Goal: Task Accomplishment & Management: Manage account settings

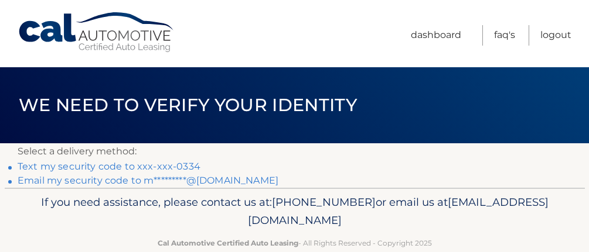
click at [200, 172] on link "Text my security code to xxx-xxx-0334" at bounding box center [109, 166] width 183 height 11
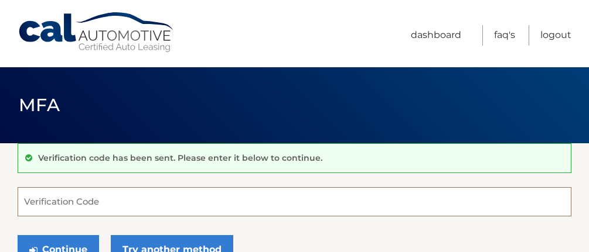
click at [189, 206] on input "Verification Code" at bounding box center [295, 201] width 554 height 29
click at [100, 207] on input "Verification Code" at bounding box center [295, 201] width 554 height 29
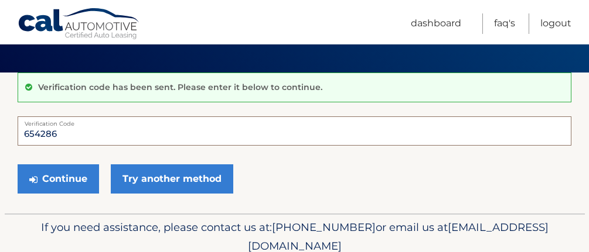
scroll to position [73, 0]
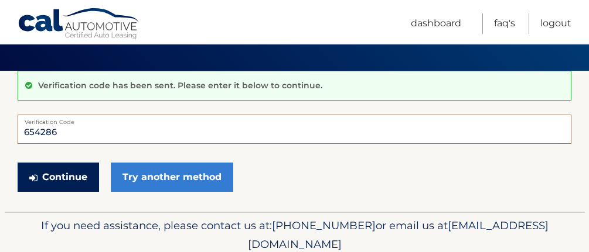
type input "654286"
click at [55, 192] on button "Continue" at bounding box center [58, 177] width 81 height 29
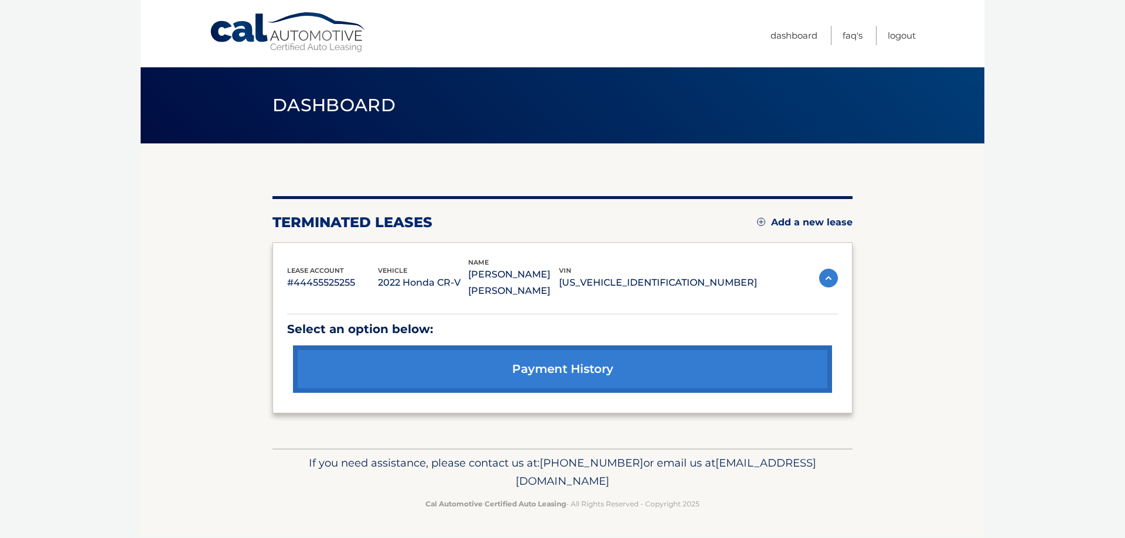
click at [577, 252] on link "payment history" at bounding box center [562, 369] width 539 height 47
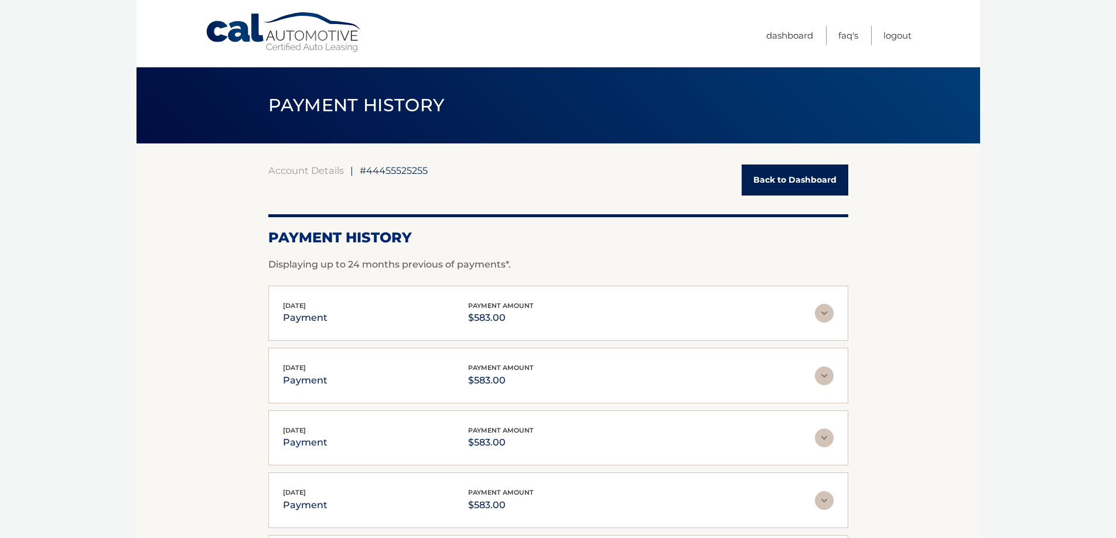
click at [785, 186] on link "Back to Dashboard" at bounding box center [795, 180] width 107 height 31
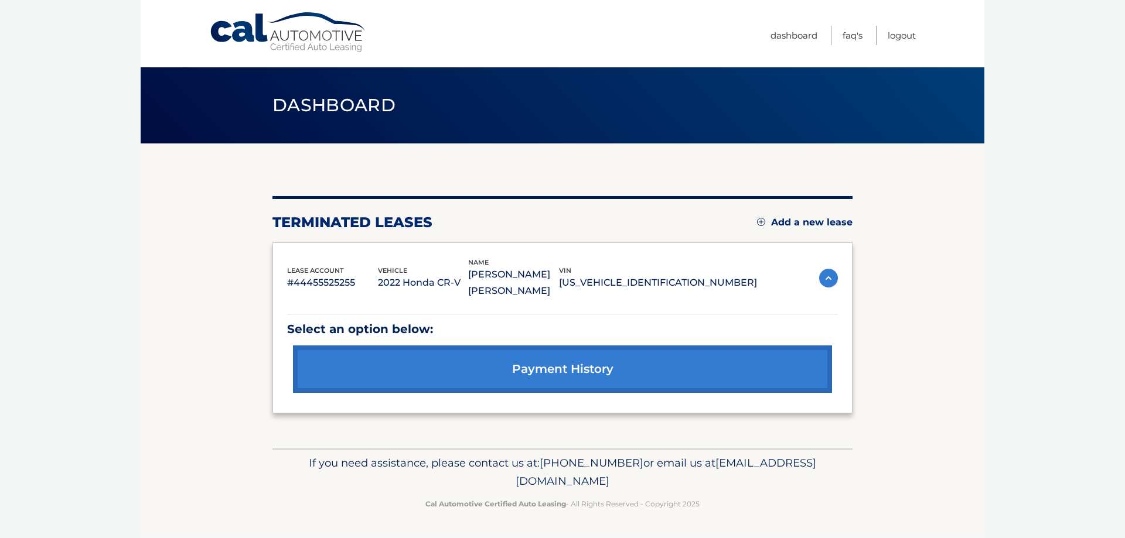
click at [802, 222] on link "Add a new lease" at bounding box center [804, 223] width 95 height 12
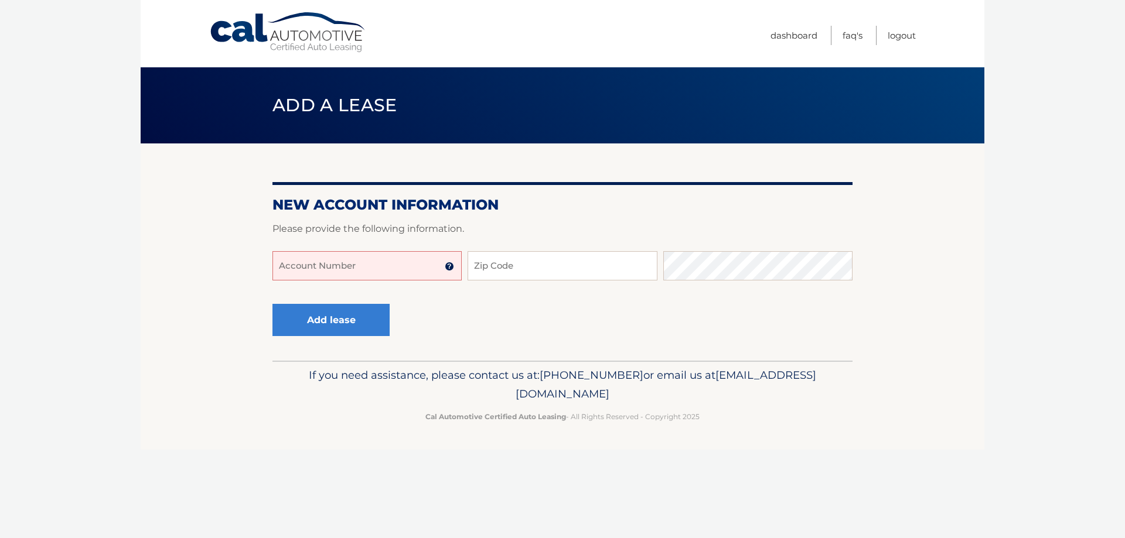
drag, startPoint x: 303, startPoint y: 263, endPoint x: 298, endPoint y: 281, distance: 18.3
paste input "44455973021"
type input "44455973021"
click at [515, 281] on input "Zip Code" at bounding box center [561, 265] width 189 height 29
type input "07470"
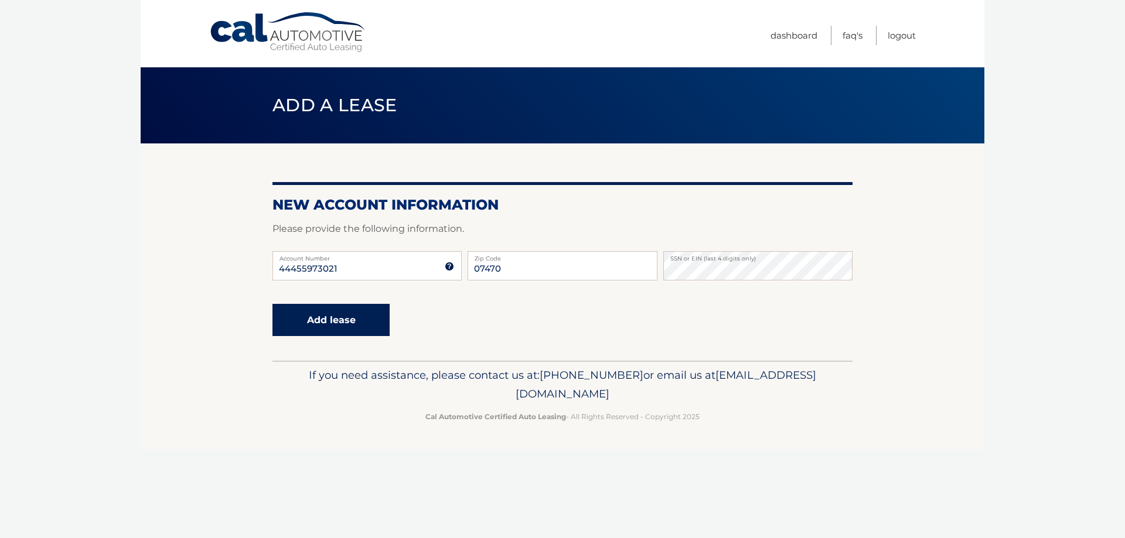
click at [334, 334] on button "Add lease" at bounding box center [330, 320] width 117 height 32
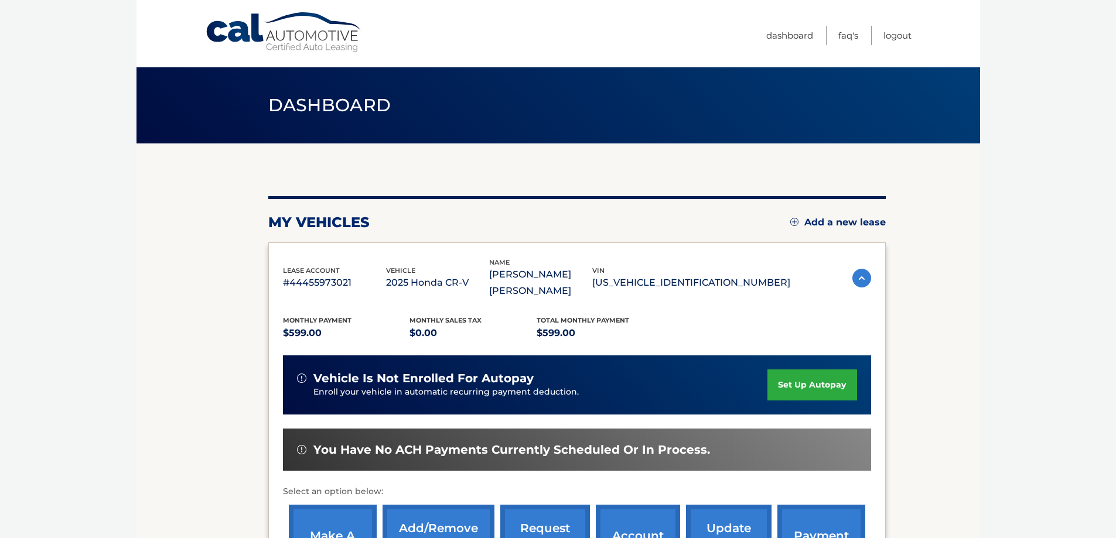
click at [838, 370] on link "set up autopay" at bounding box center [811, 385] width 89 height 31
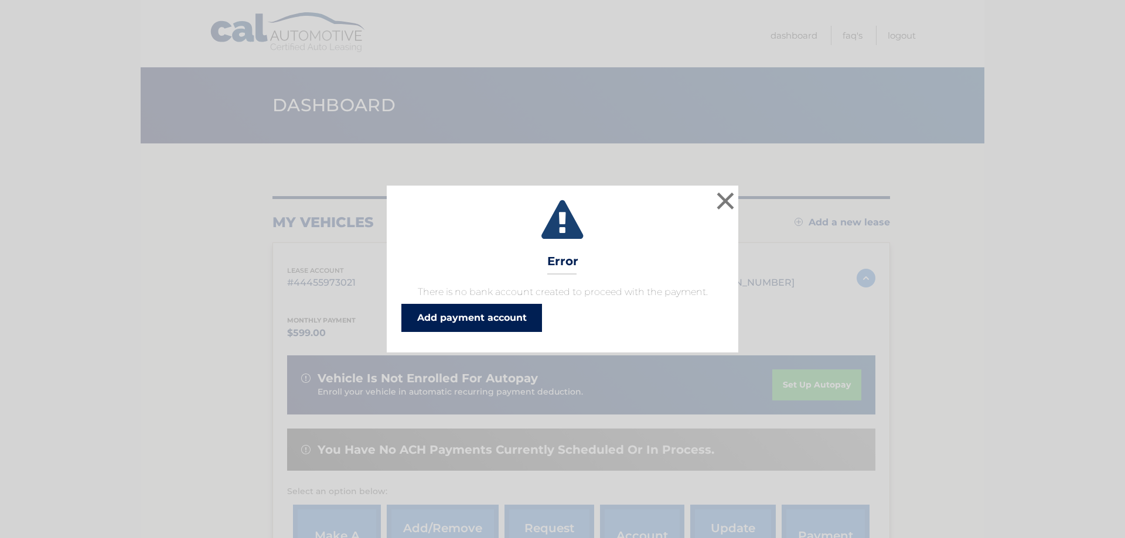
click at [532, 330] on link "Add payment account" at bounding box center [471, 318] width 141 height 28
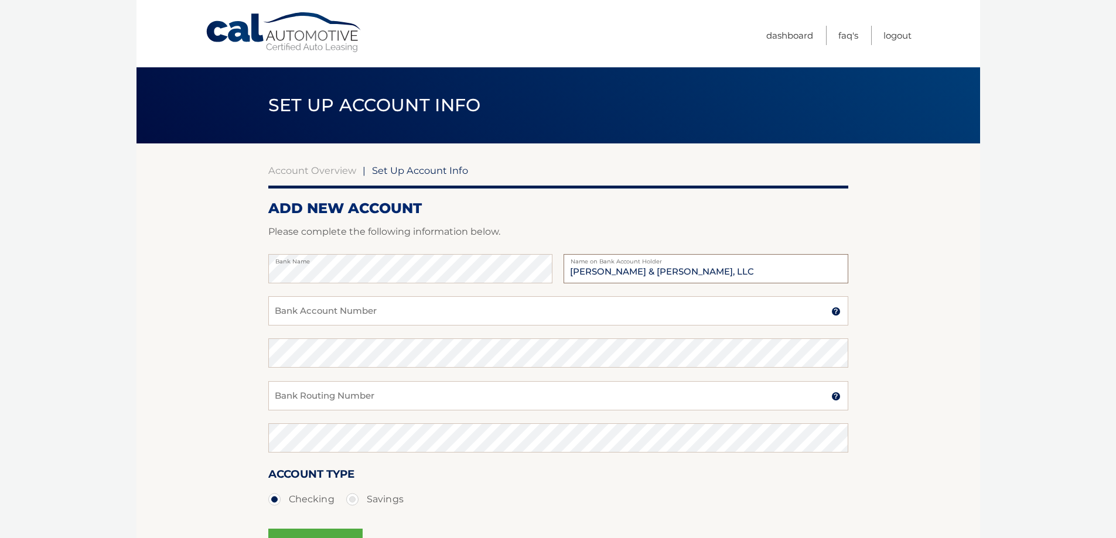
type input "[PERSON_NAME] & [PERSON_NAME], LLC"
click at [309, 323] on input "Bank Account Number" at bounding box center [558, 310] width 580 height 29
click at [303, 325] on input "Bank Account Number" at bounding box center [558, 310] width 580 height 29
type input "021201383"
click at [302, 411] on input "Bank Routing Number" at bounding box center [558, 395] width 580 height 29
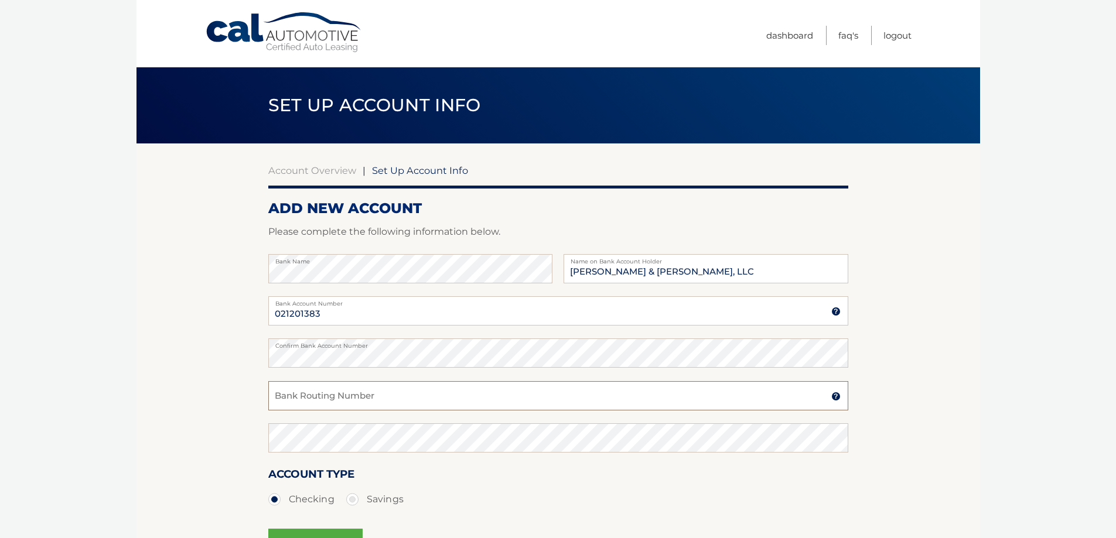
click at [292, 411] on input "Bank Routing Number" at bounding box center [558, 395] width 580 height 29
click at [293, 411] on input "003729" at bounding box center [558, 395] width 580 height 29
type input "003279"
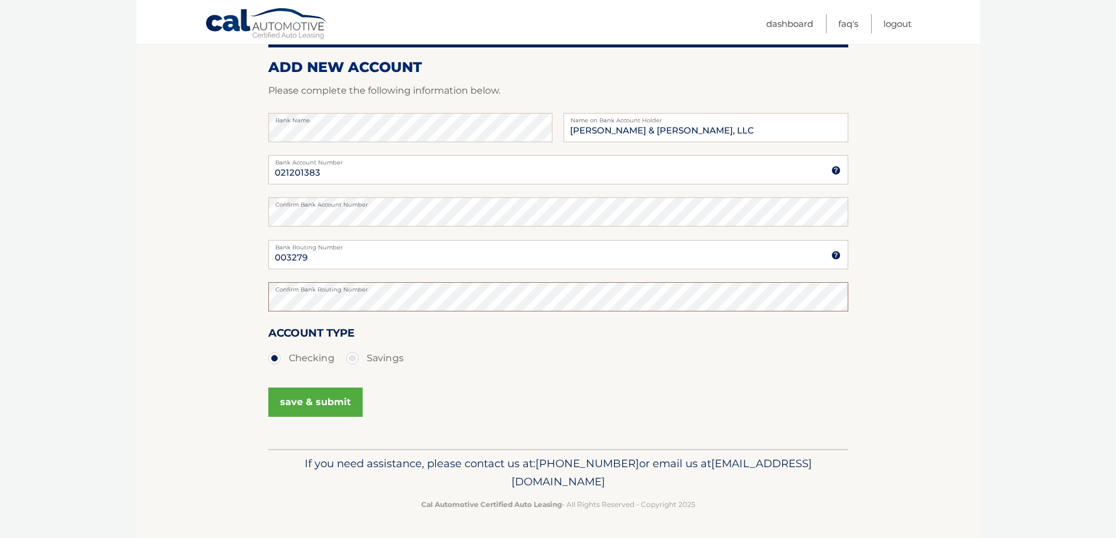
scroll to position [192, 0]
click at [342, 397] on button "save & submit" at bounding box center [315, 402] width 94 height 29
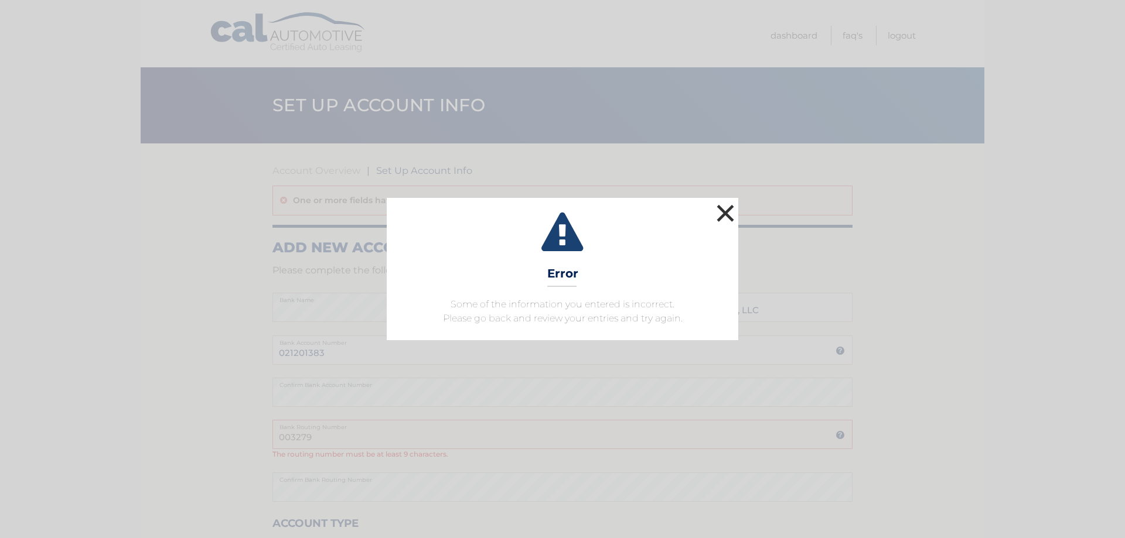
click at [730, 201] on button "×" at bounding box center [724, 212] width 23 height 23
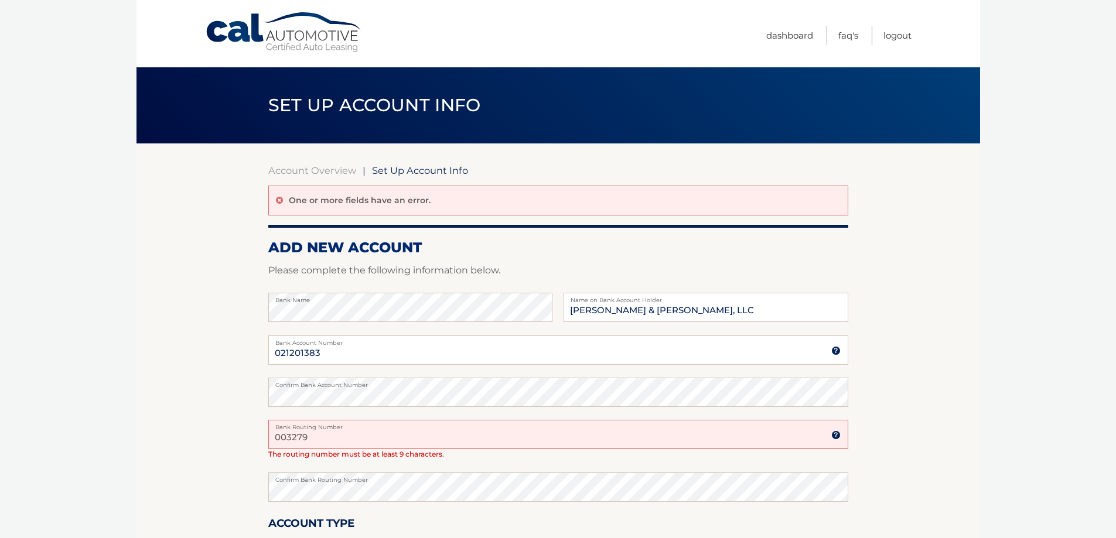
click at [376, 429] on label "Bank Routing Number" at bounding box center [558, 424] width 580 height 9
click at [376, 448] on input "003279" at bounding box center [558, 434] width 580 height 29
drag, startPoint x: 325, startPoint y: 369, endPoint x: 230, endPoint y: 368, distance: 94.3
click at [230, 368] on section "Account Overview | Set Up Account Info One or more fields have an error. ADD NE…" at bounding box center [557, 392] width 843 height 496
click at [275, 449] on input "003279" at bounding box center [558, 434] width 580 height 29
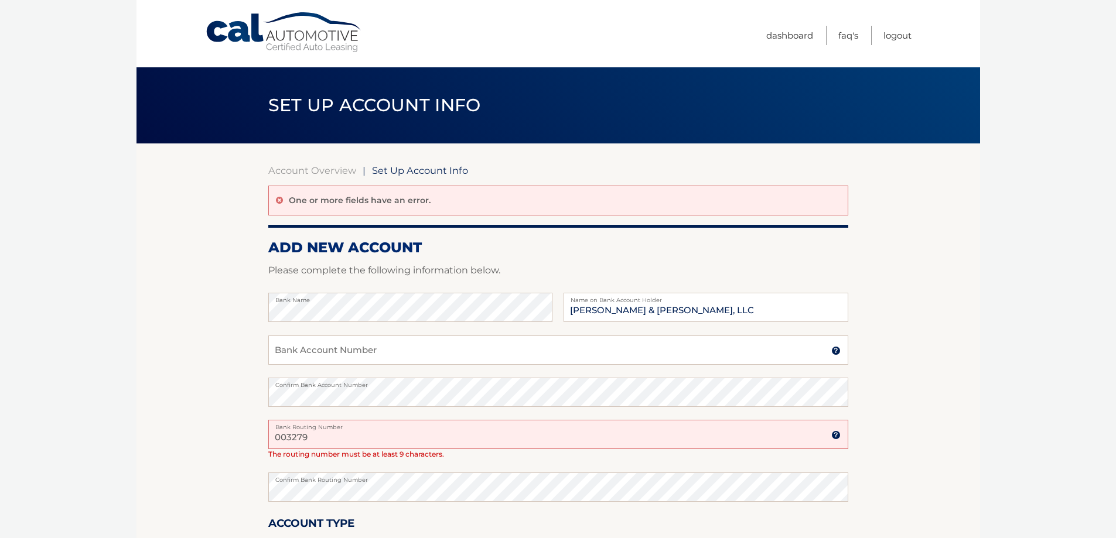
paste input "021201383"
type input "021201383"
click at [227, 406] on section "Account Overview | Set Up Account Info One or more fields have an error. ADD NE…" at bounding box center [557, 392] width 843 height 496
click at [279, 363] on input "Bank Account Number" at bounding box center [558, 350] width 580 height 29
click at [296, 365] on input "Bank Account Number" at bounding box center [558, 350] width 580 height 29
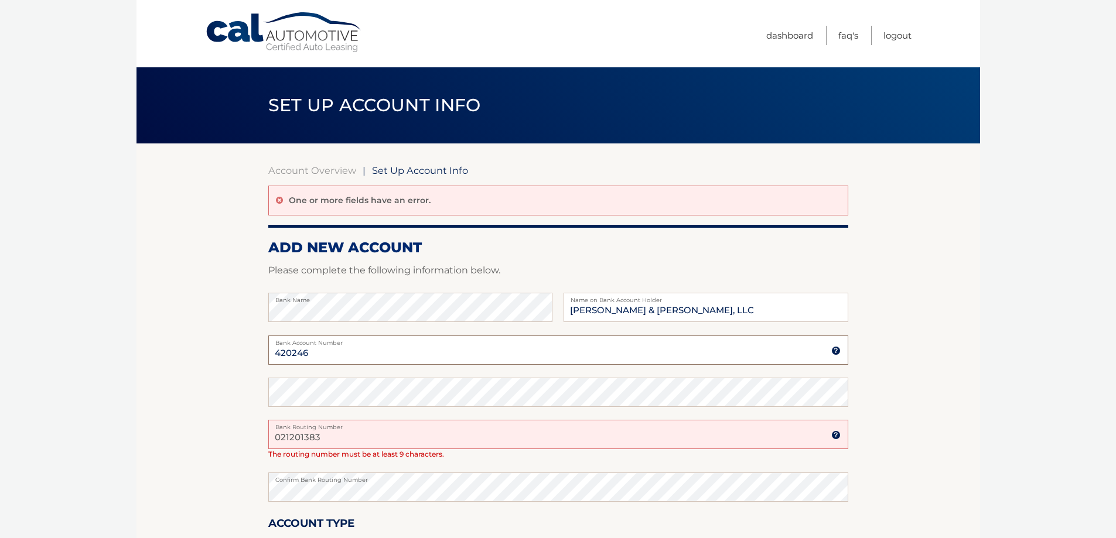
click at [315, 364] on input "420246" at bounding box center [558, 350] width 580 height 29
type input "42026407"
click at [378, 449] on input "021201383" at bounding box center [558, 434] width 580 height 29
click at [327, 449] on input "021201383" at bounding box center [558, 434] width 580 height 29
click at [395, 459] on span "The routing number must be at least 9 characters." at bounding box center [356, 454] width 176 height 9
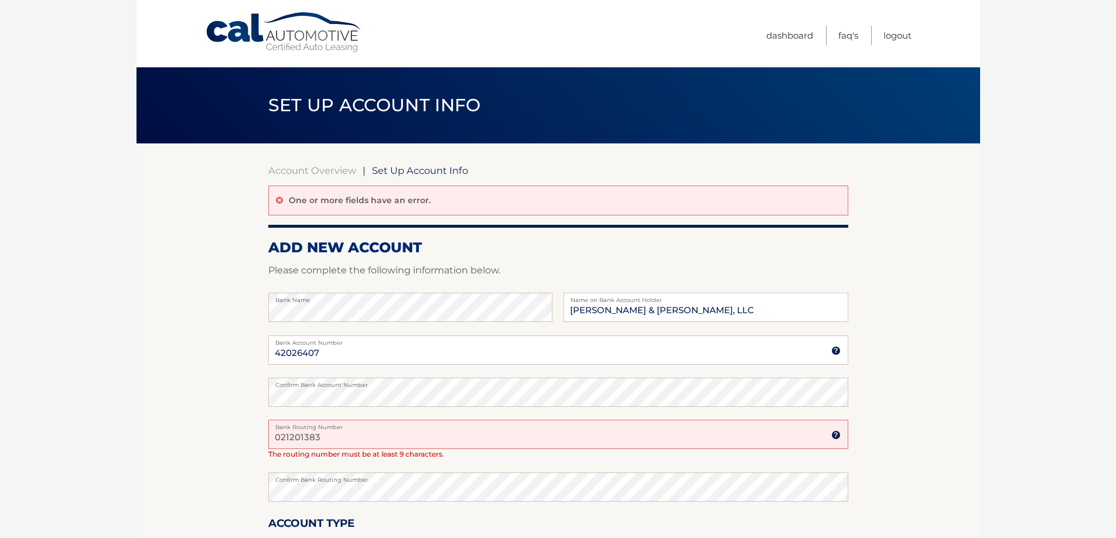
click at [328, 449] on input "021201383" at bounding box center [558, 434] width 580 height 29
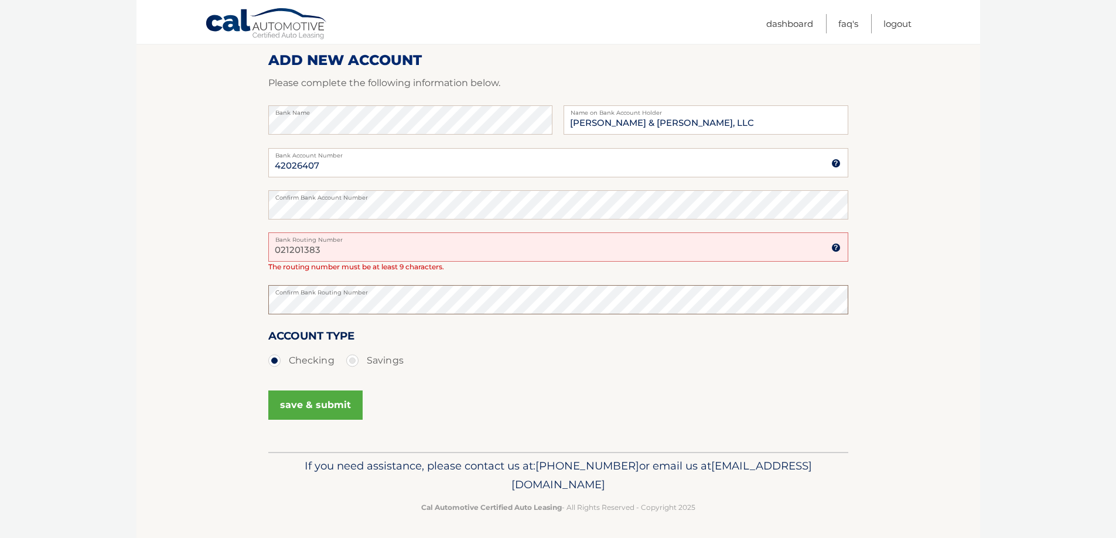
scroll to position [196, 0]
click at [326, 418] on button "save & submit" at bounding box center [315, 402] width 94 height 29
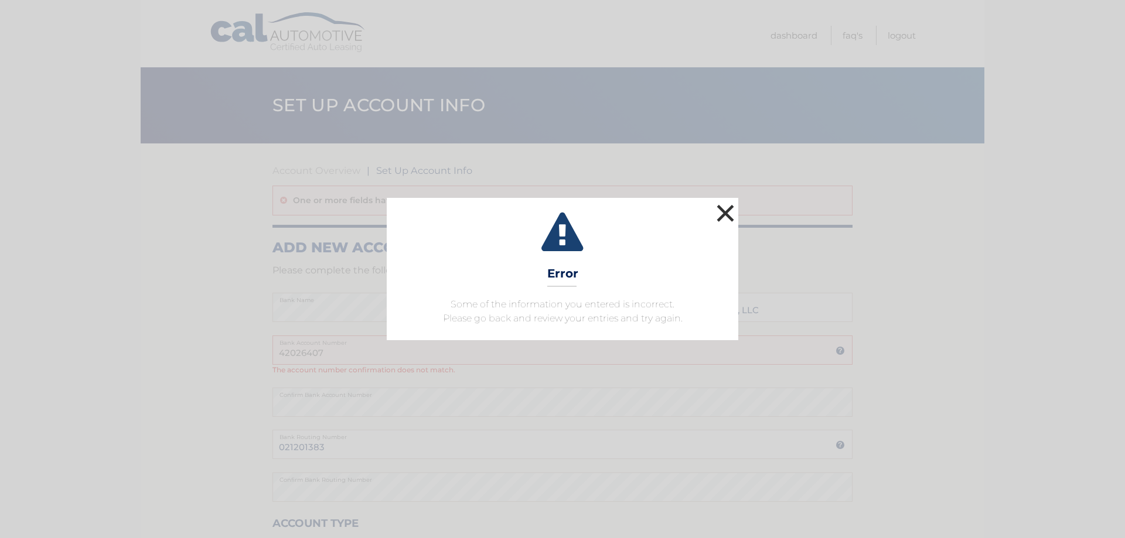
click at [725, 201] on button "×" at bounding box center [724, 212] width 23 height 23
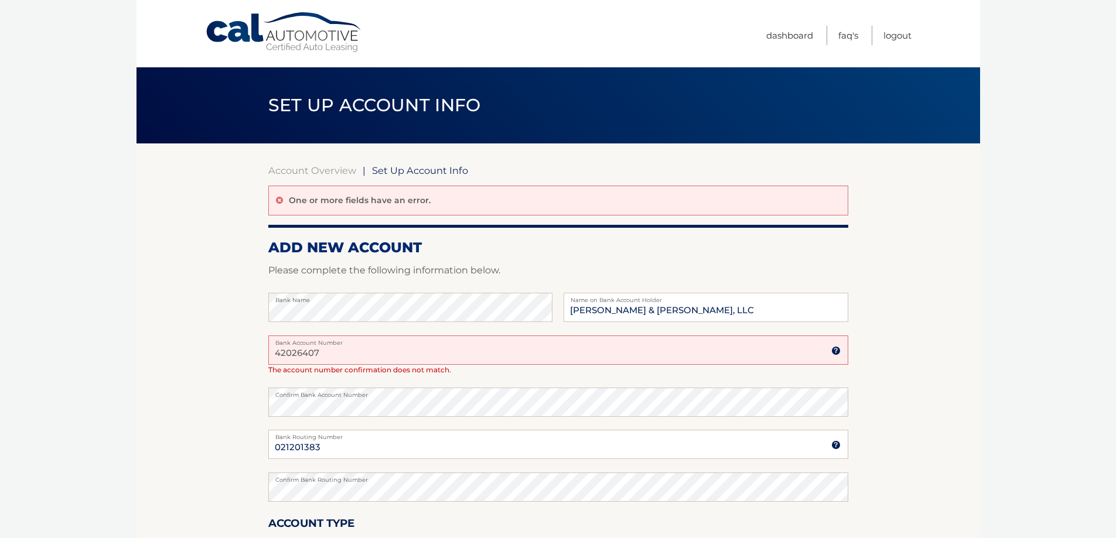
click at [347, 365] on input "42026407" at bounding box center [558, 350] width 580 height 29
drag, startPoint x: 416, startPoint y: 371, endPoint x: 322, endPoint y: 535, distance: 189.5
click at [416, 365] on input "42026407" at bounding box center [558, 350] width 580 height 29
click at [362, 459] on input "021201383" at bounding box center [558, 444] width 580 height 29
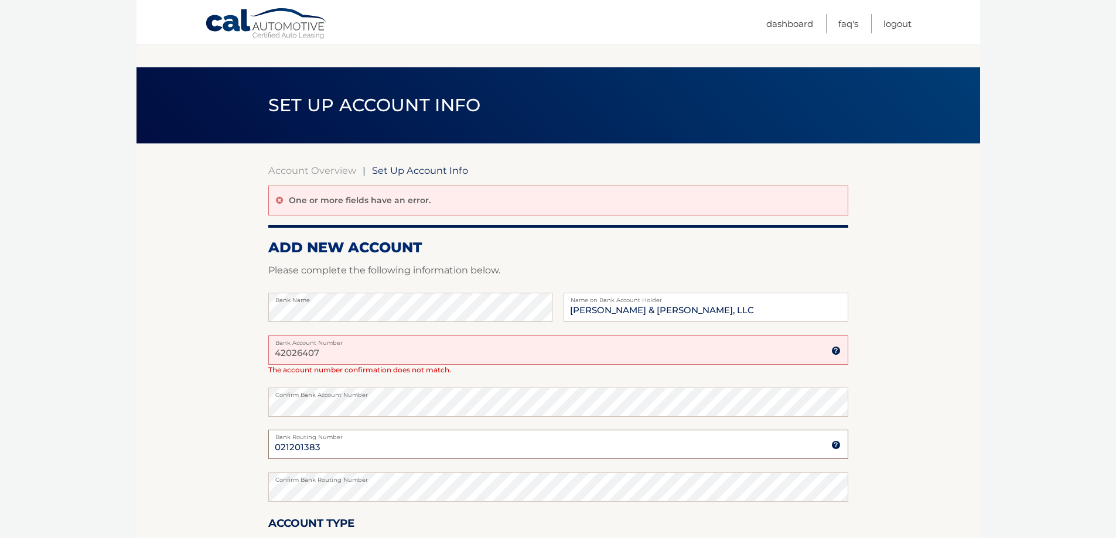
scroll to position [241, 0]
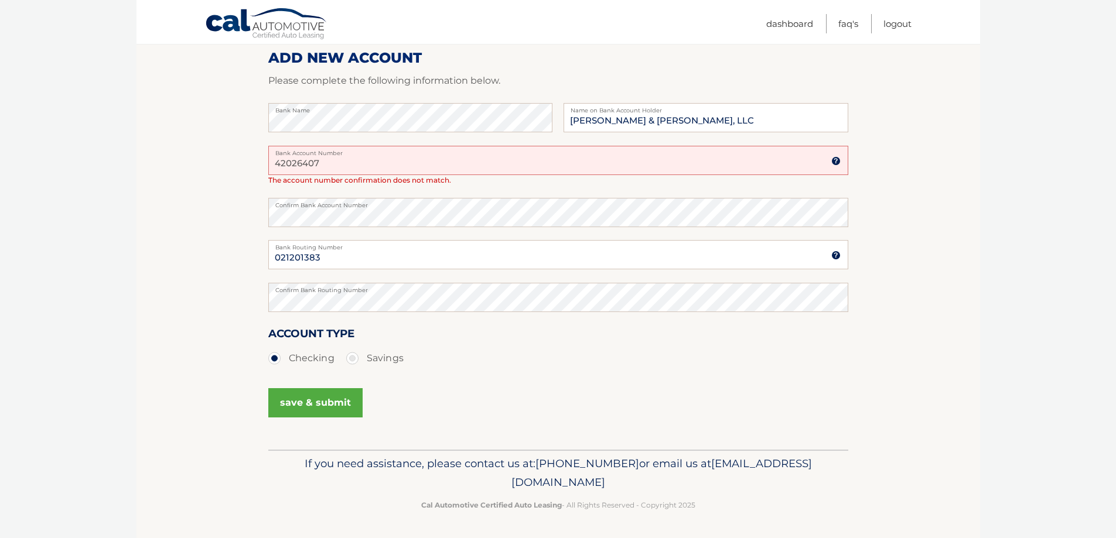
click at [319, 388] on button "save & submit" at bounding box center [315, 402] width 94 height 29
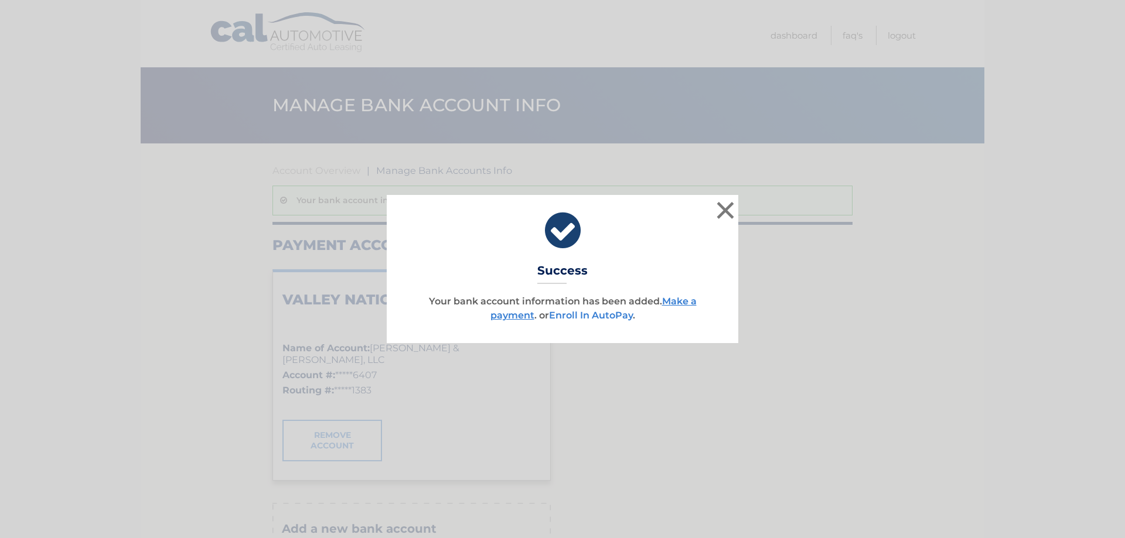
click at [633, 321] on link "Enroll In AutoPay" at bounding box center [591, 315] width 84 height 11
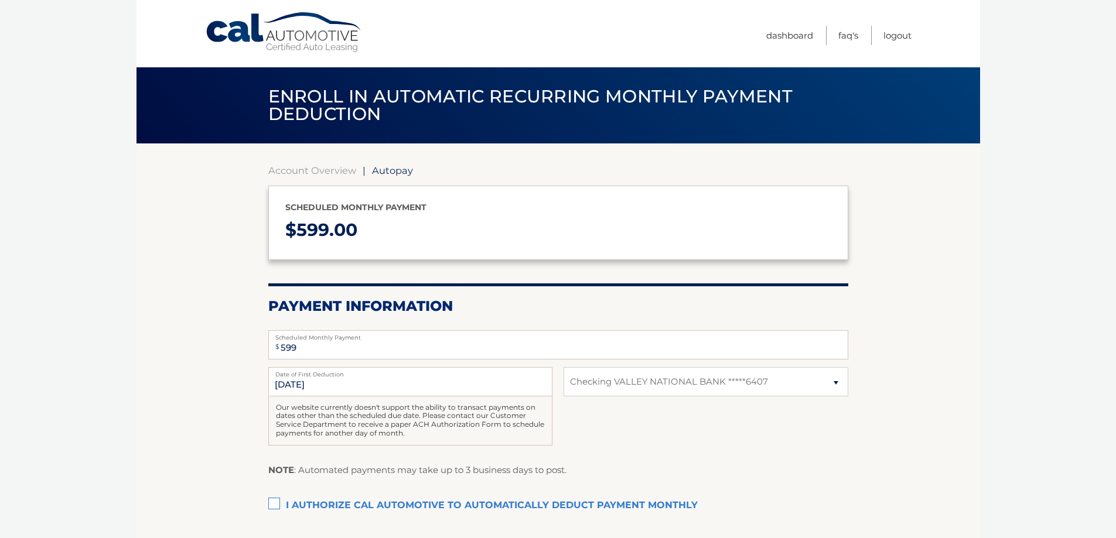
select select "YjM2OTgzZWYtNmZlMi00OGQ1LTljZTQtM2ZhYjk4MDg3ZTQz"
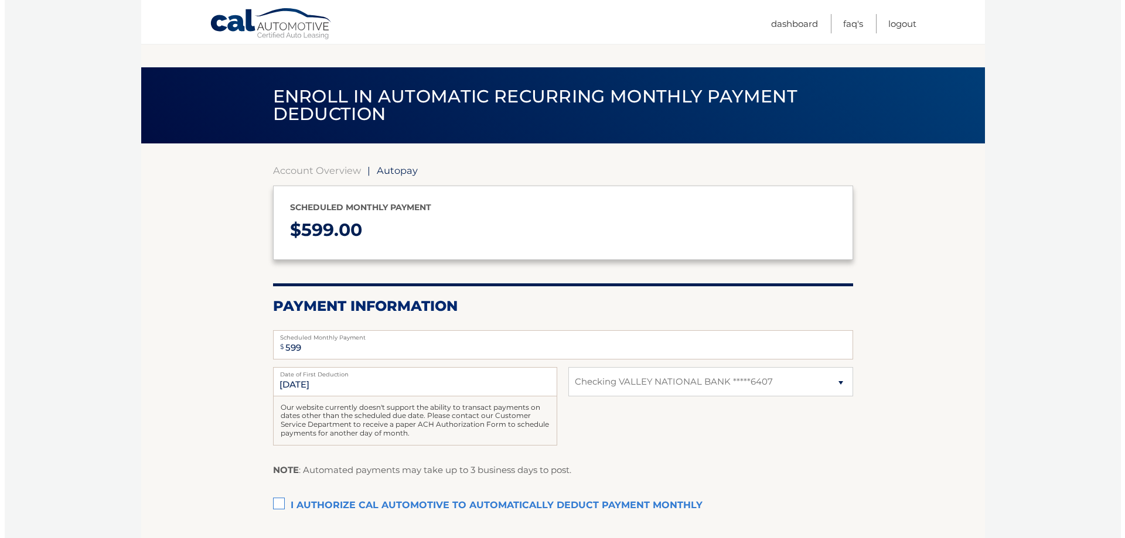
scroll to position [196, 0]
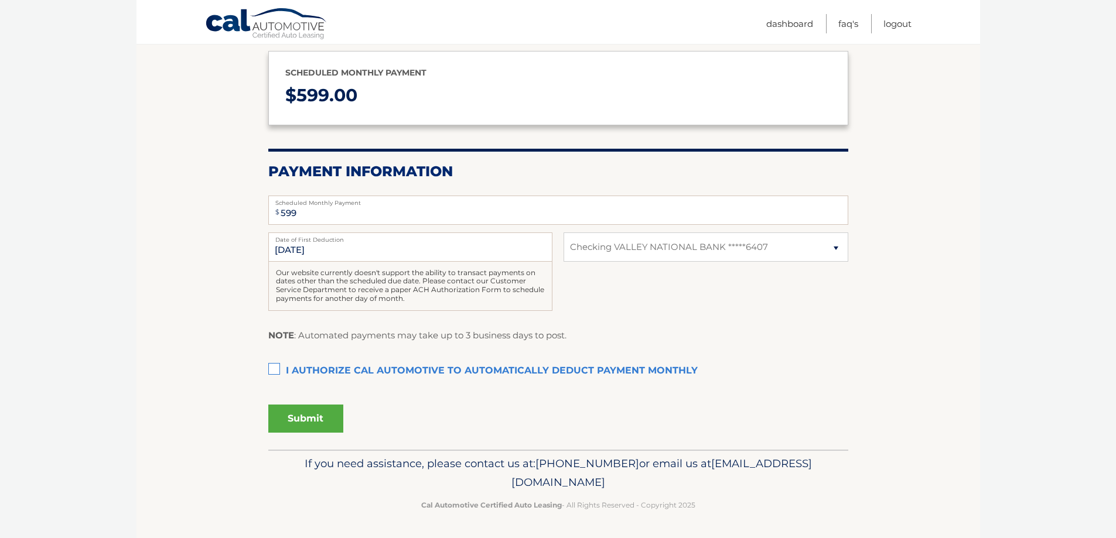
click at [275, 360] on label "I authorize cal automotive to automatically deduct payment monthly This checkbo…" at bounding box center [558, 371] width 580 height 23
click at [0, 0] on input "I authorize cal automotive to automatically deduct payment monthly This checkbo…" at bounding box center [0, 0] width 0 height 0
click at [323, 414] on button "Submit" at bounding box center [305, 419] width 75 height 28
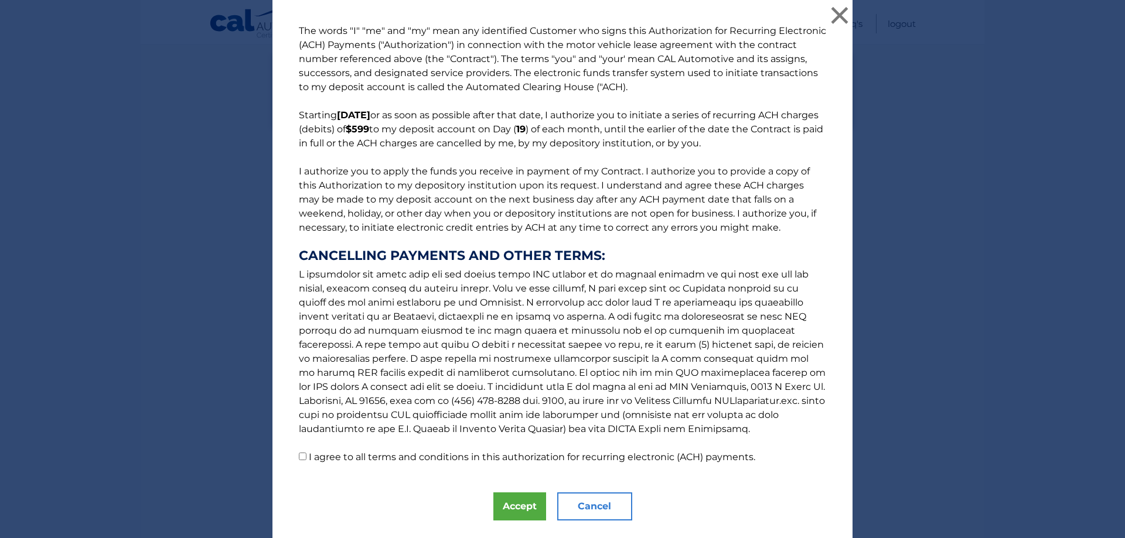
scroll to position [305, 0]
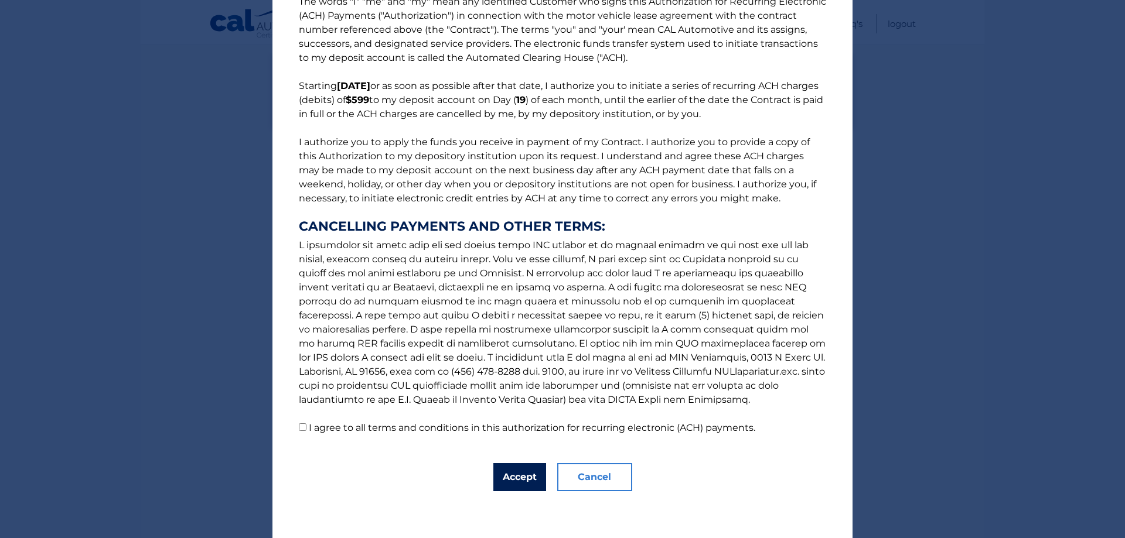
click at [500, 474] on button "Accept" at bounding box center [519, 477] width 53 height 28
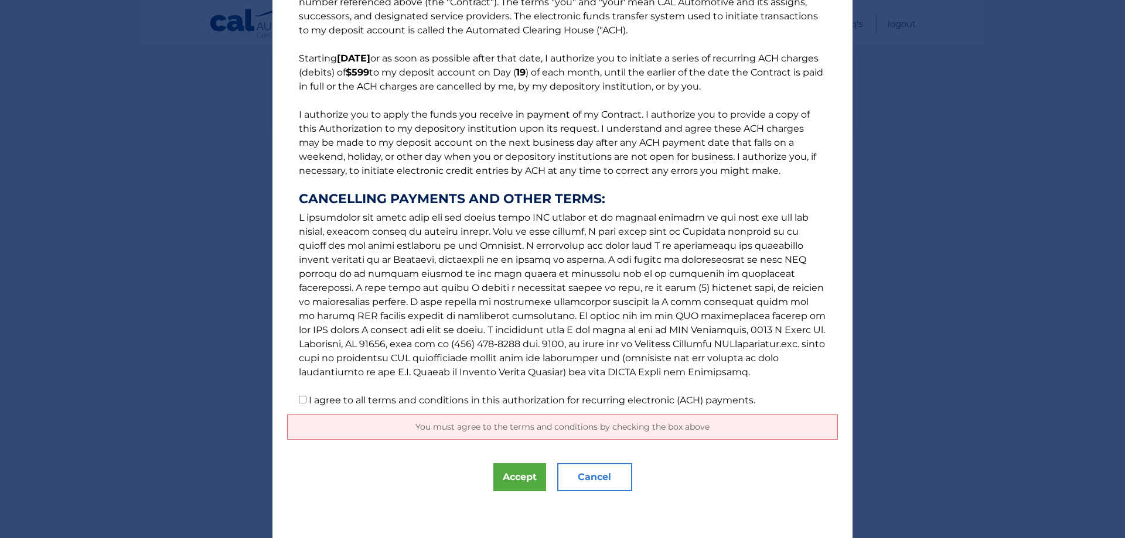
click at [301, 400] on input "I agree to all terms and conditions in this authorization for recurring electro…" at bounding box center [303, 400] width 8 height 8
checkbox input "true"
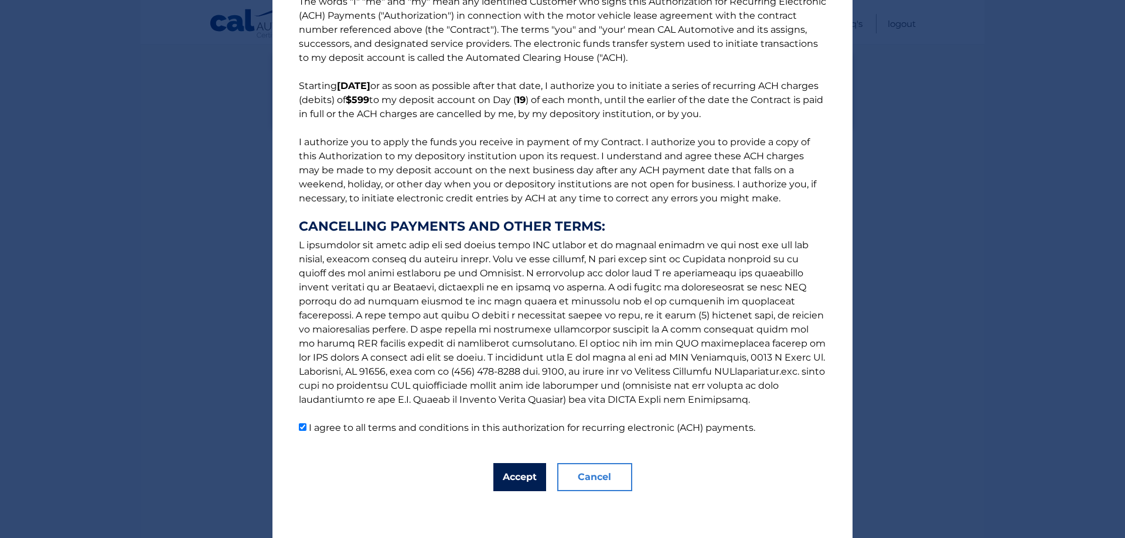
click at [504, 476] on button "Accept" at bounding box center [519, 477] width 53 height 28
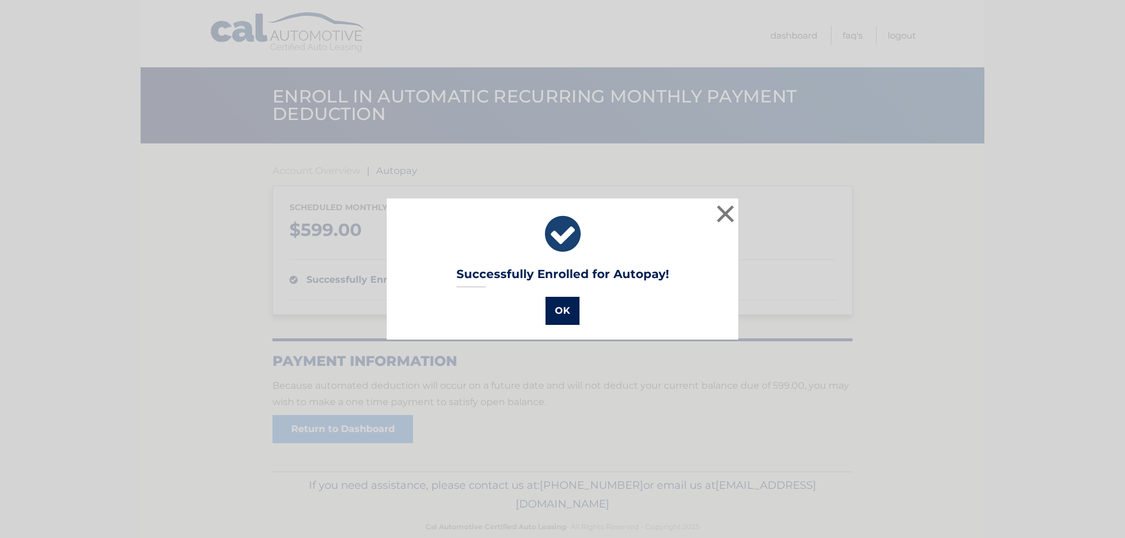
click at [570, 312] on button "OK" at bounding box center [562, 311] width 34 height 28
